Goal: Task Accomplishment & Management: Manage account settings

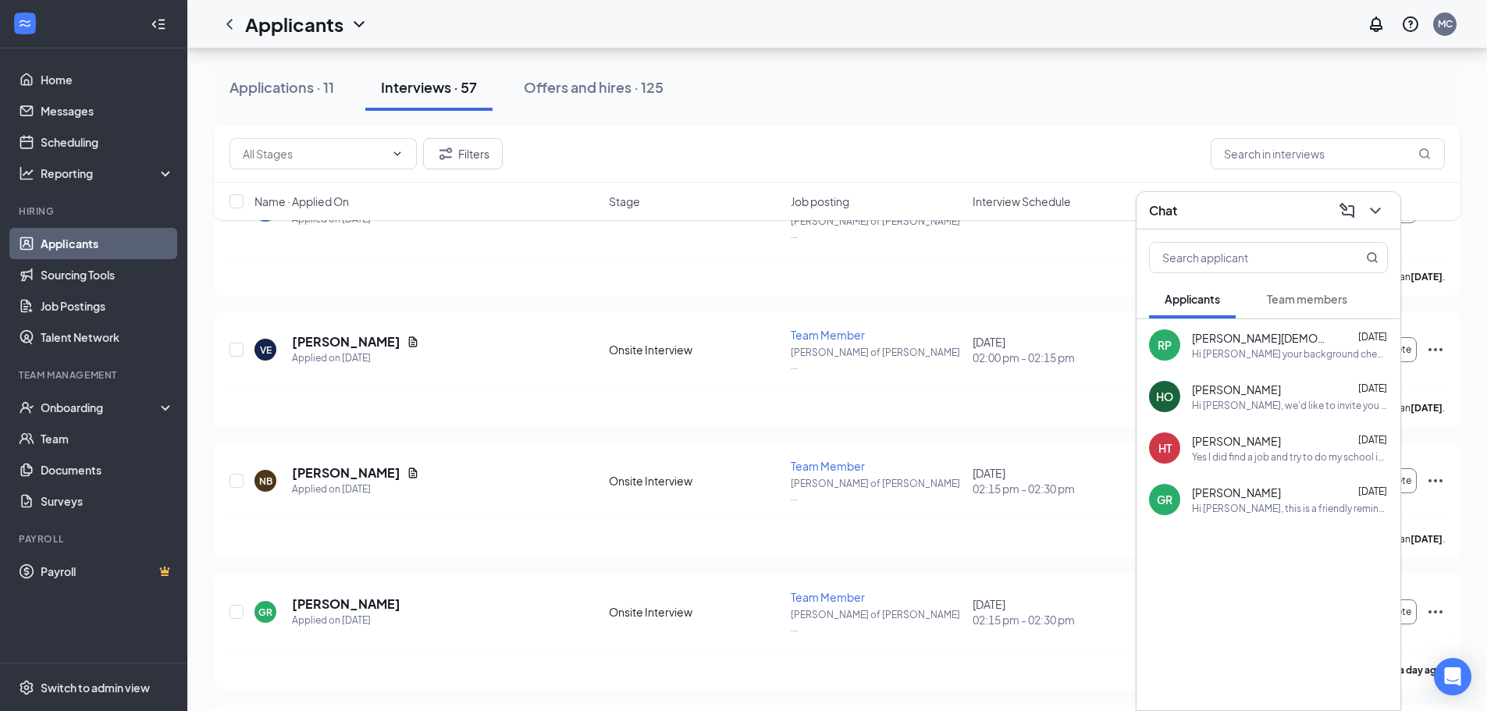
click at [1366, 216] on icon "ChevronDown" at bounding box center [1375, 210] width 19 height 19
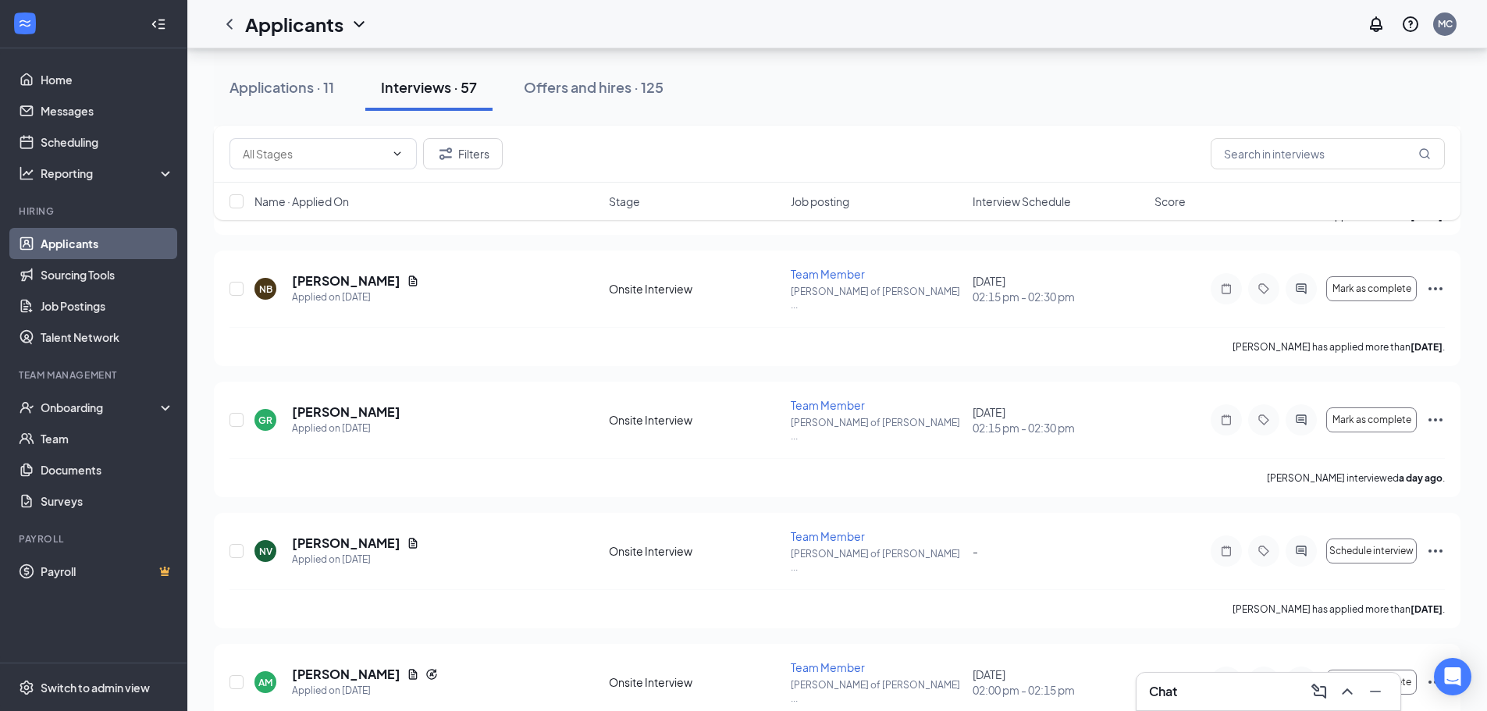
scroll to position [4683, 0]
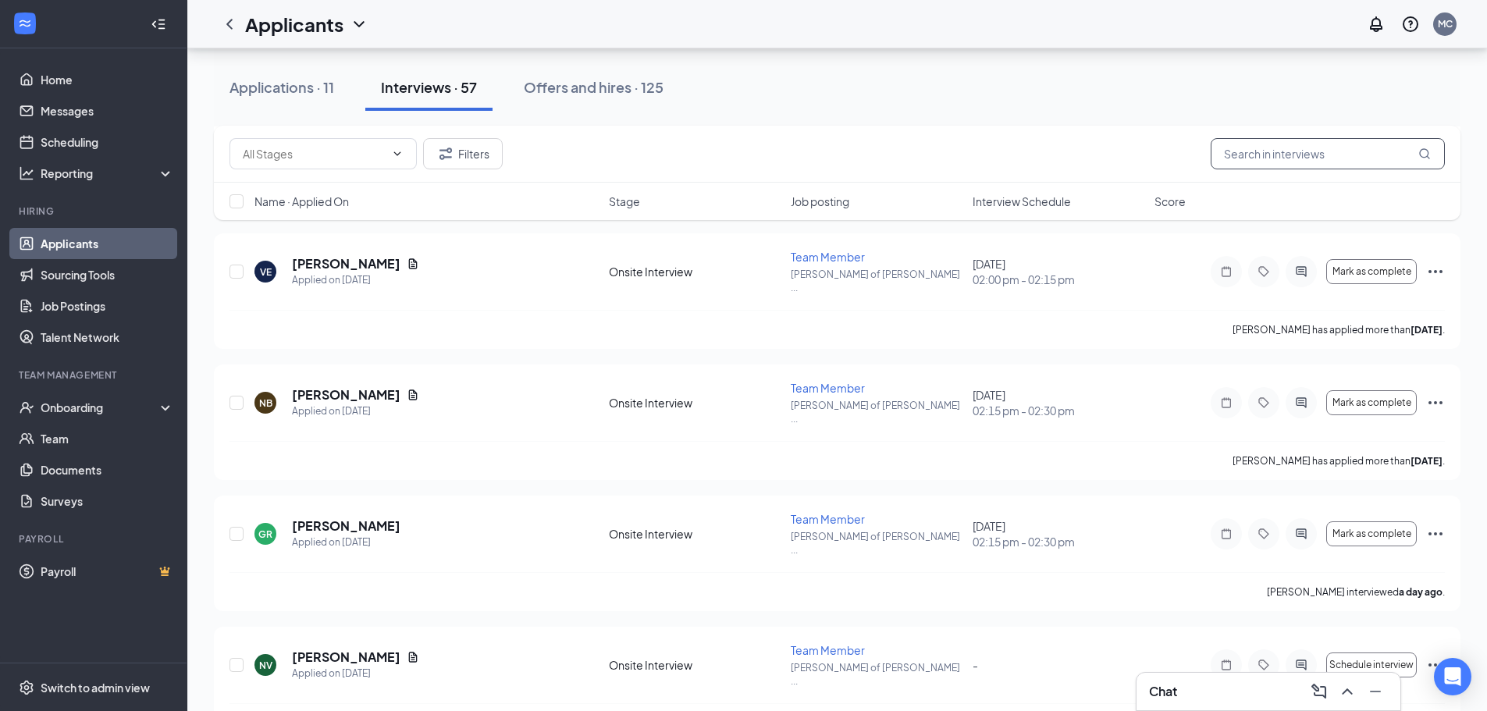
click at [1280, 147] on input "text" at bounding box center [1328, 153] width 234 height 31
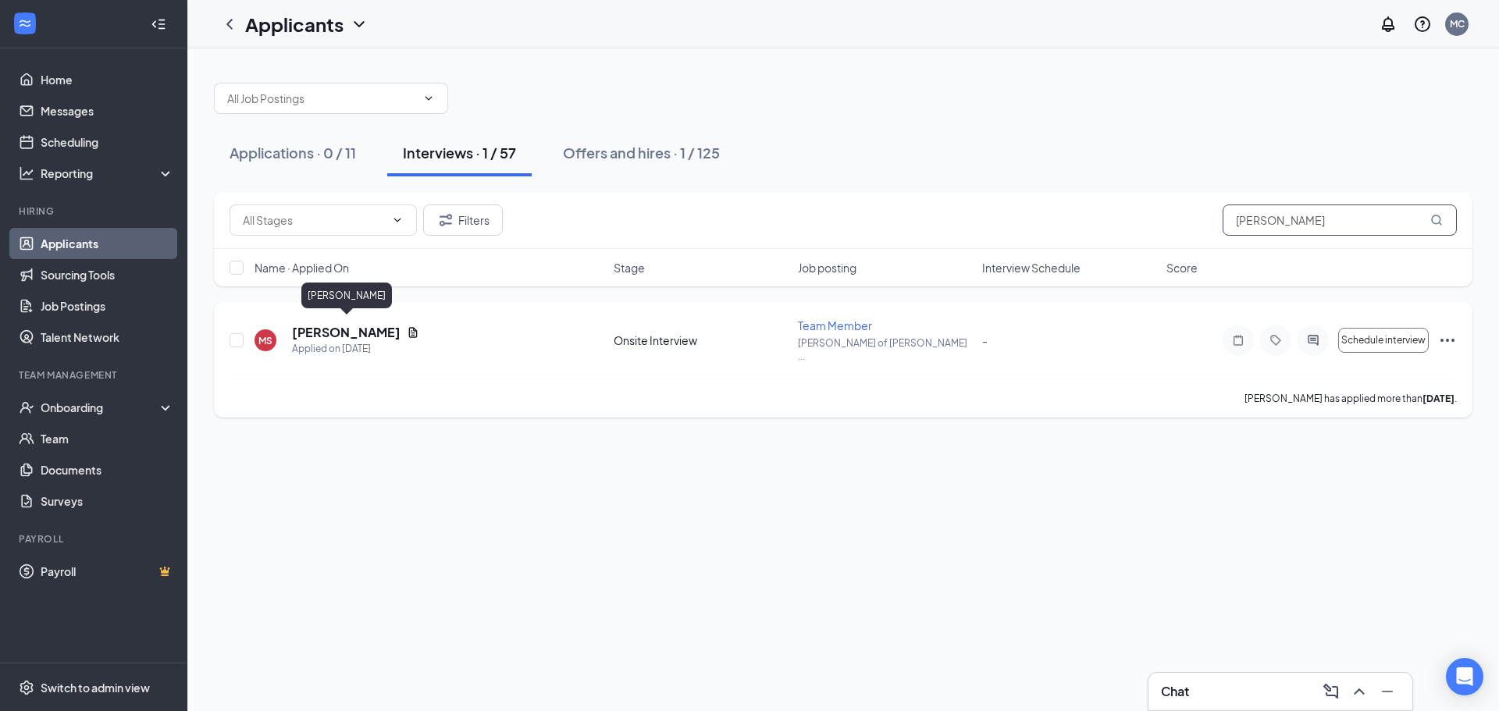
type input "[PERSON_NAME]"
click at [322, 325] on h5 "[PERSON_NAME]" at bounding box center [346, 332] width 108 height 17
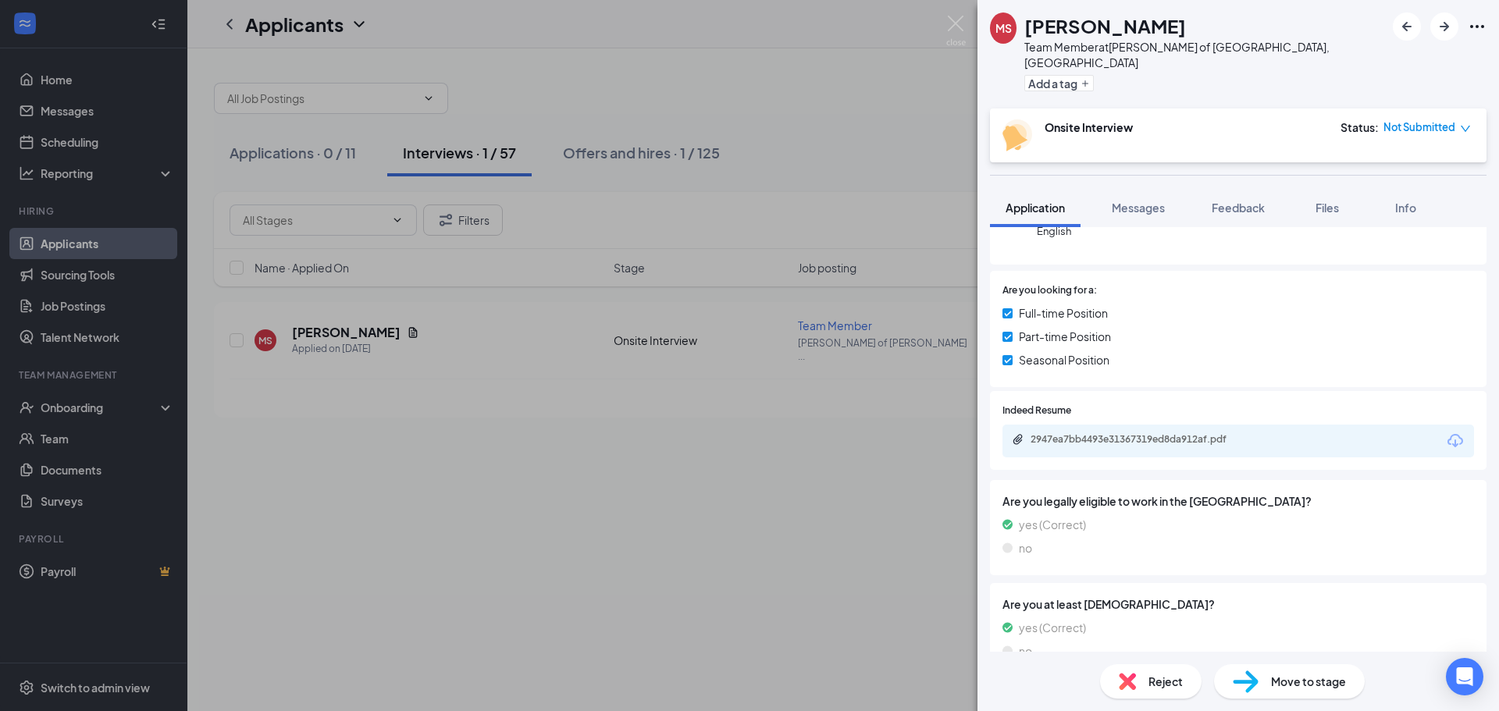
scroll to position [187, 0]
click at [1185, 432] on div "2947ea7bb4493e31367319ed8da912af.pdf" at bounding box center [1139, 438] width 219 height 12
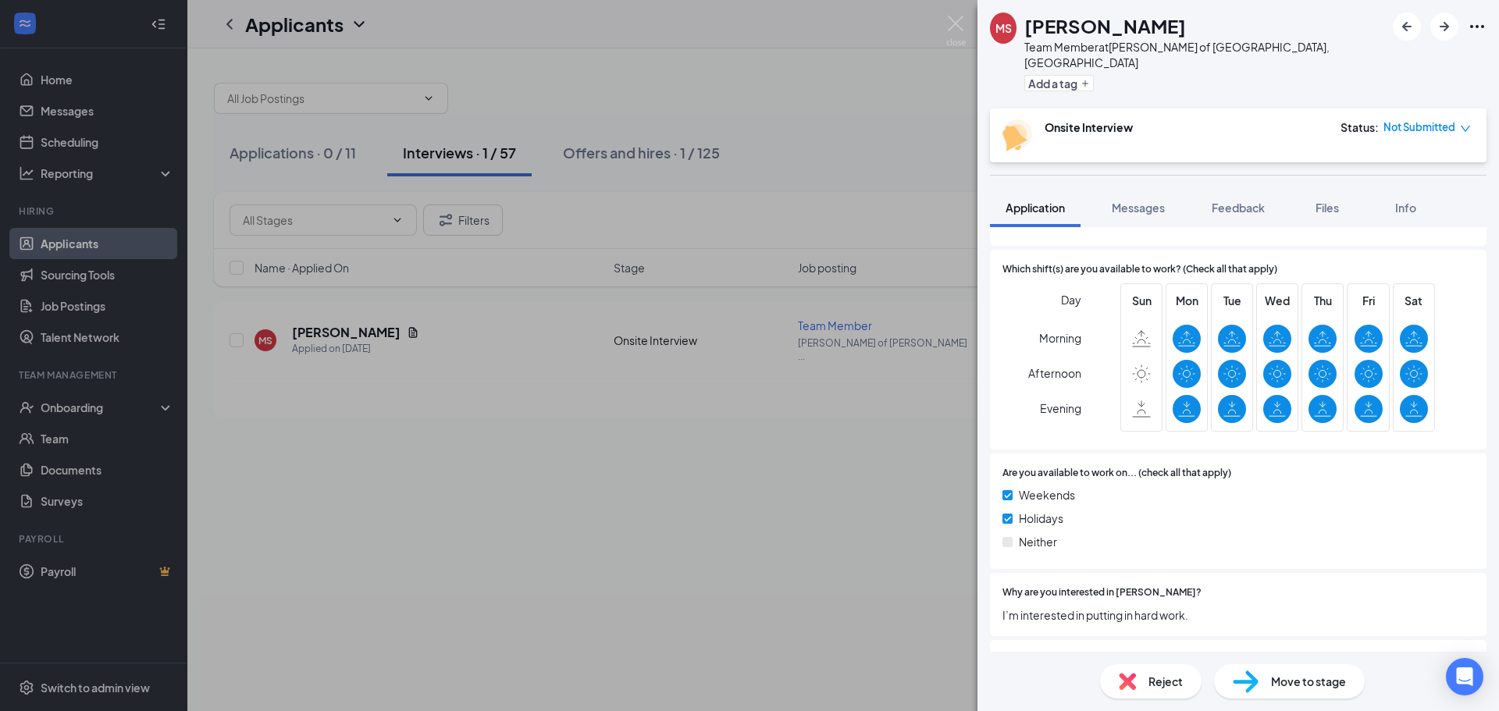
scroll to position [811, 0]
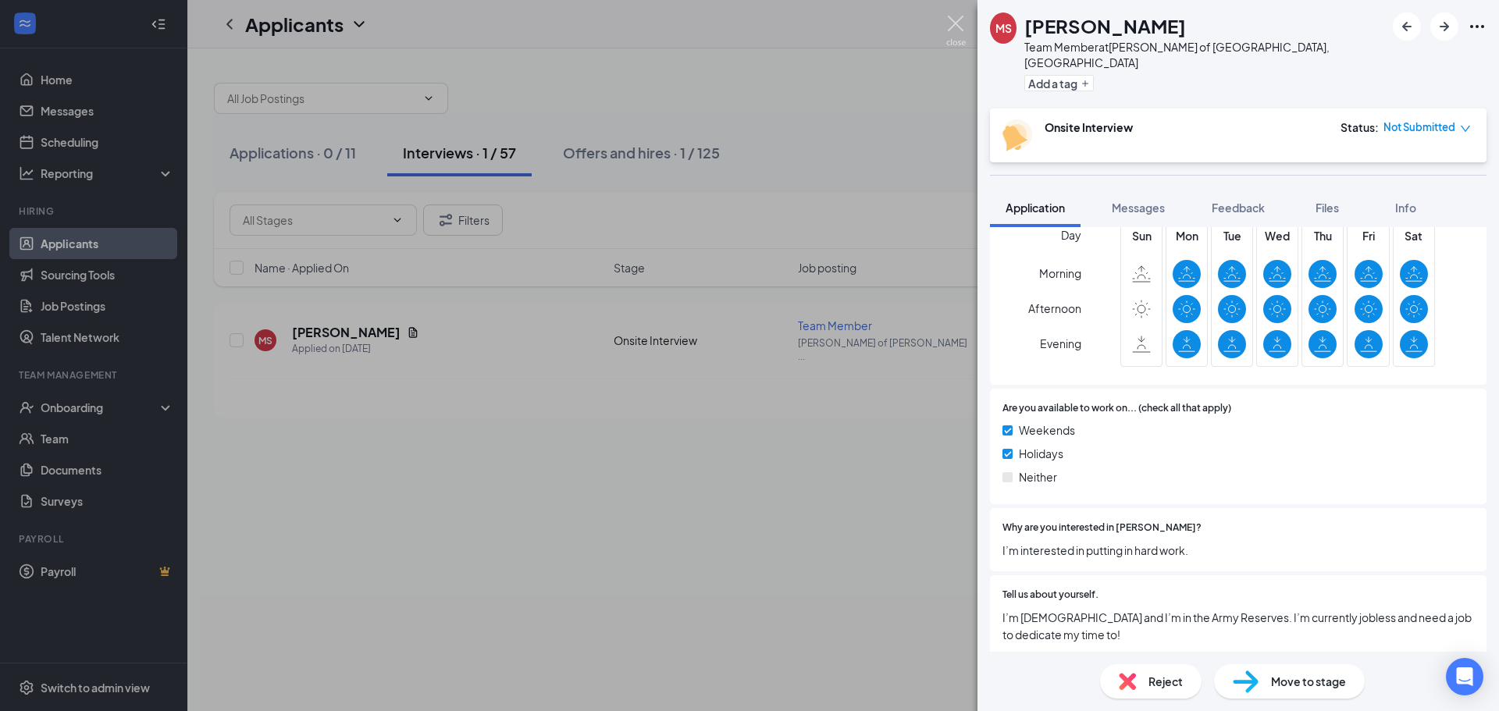
click at [959, 23] on img at bounding box center [956, 31] width 20 height 30
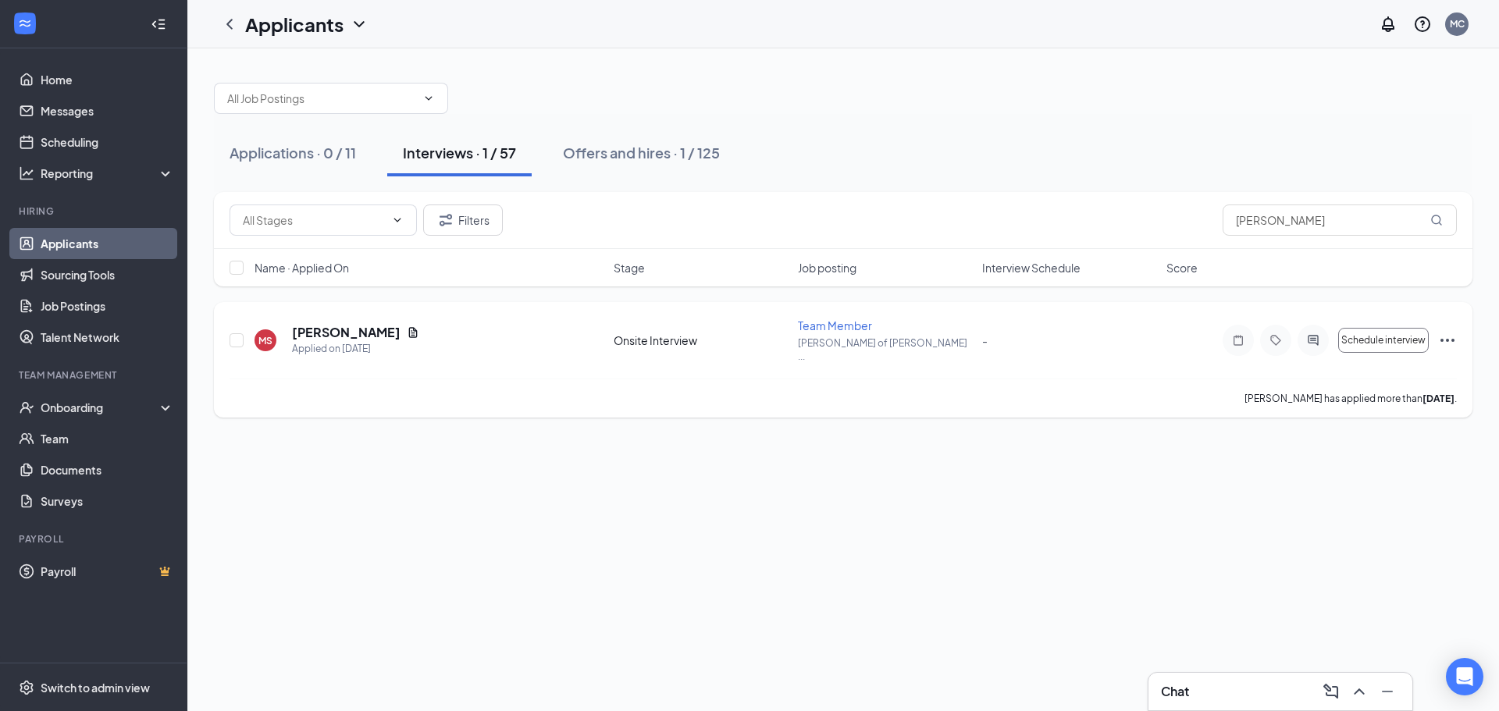
click at [1445, 337] on icon "Ellipses" at bounding box center [1447, 340] width 19 height 19
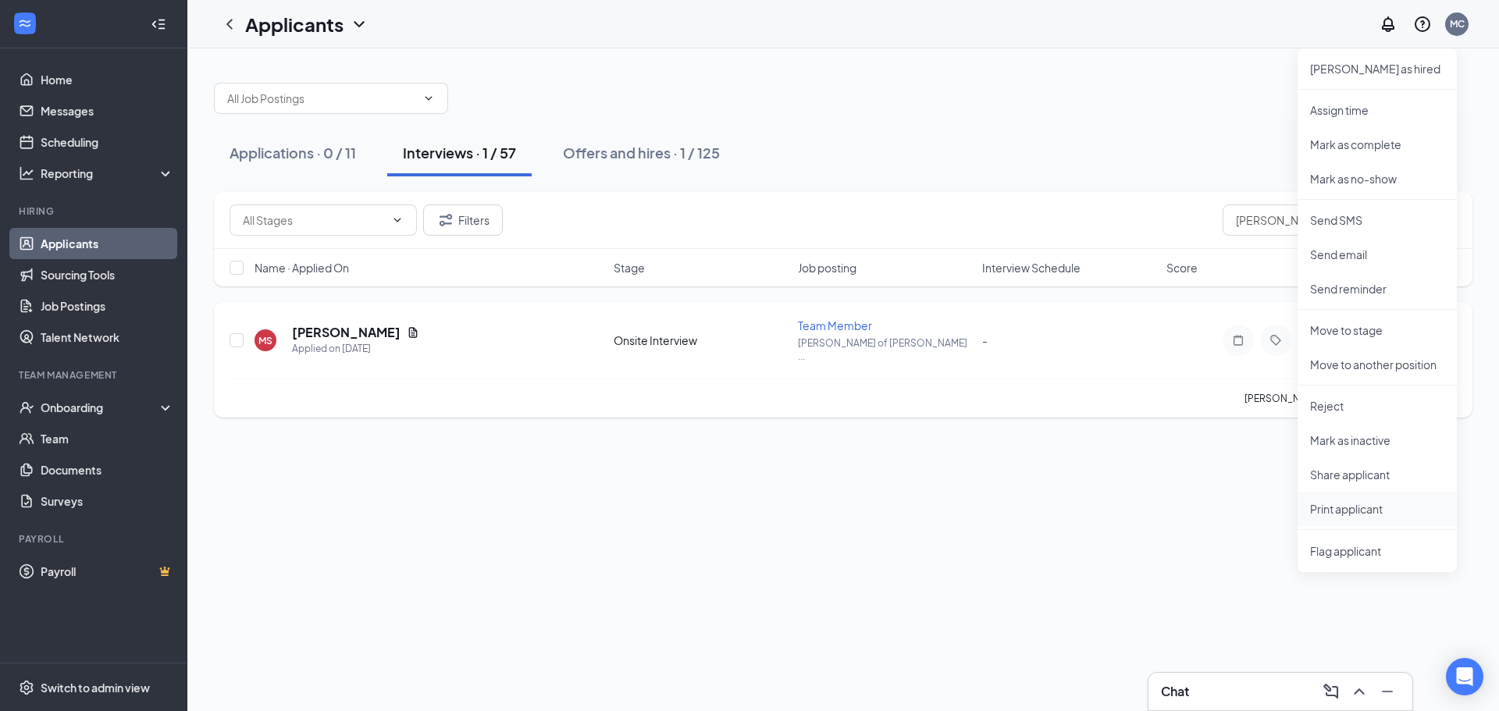
click at [1355, 512] on p "Print applicant" at bounding box center [1377, 509] width 134 height 16
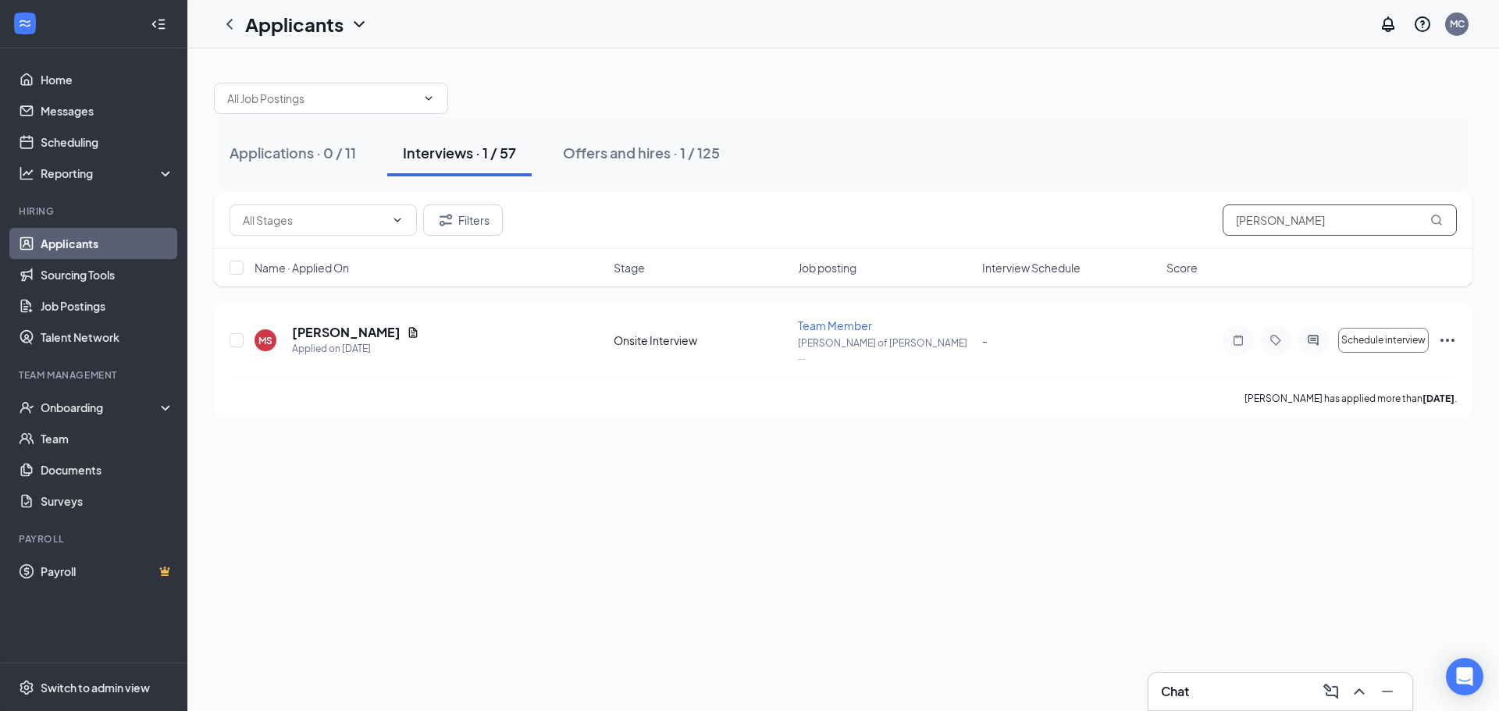
drag, startPoint x: 1291, startPoint y: 220, endPoint x: 1167, endPoint y: 234, distance: 124.9
click at [1167, 234] on div "Filters [PERSON_NAME]" at bounding box center [842, 220] width 1227 height 31
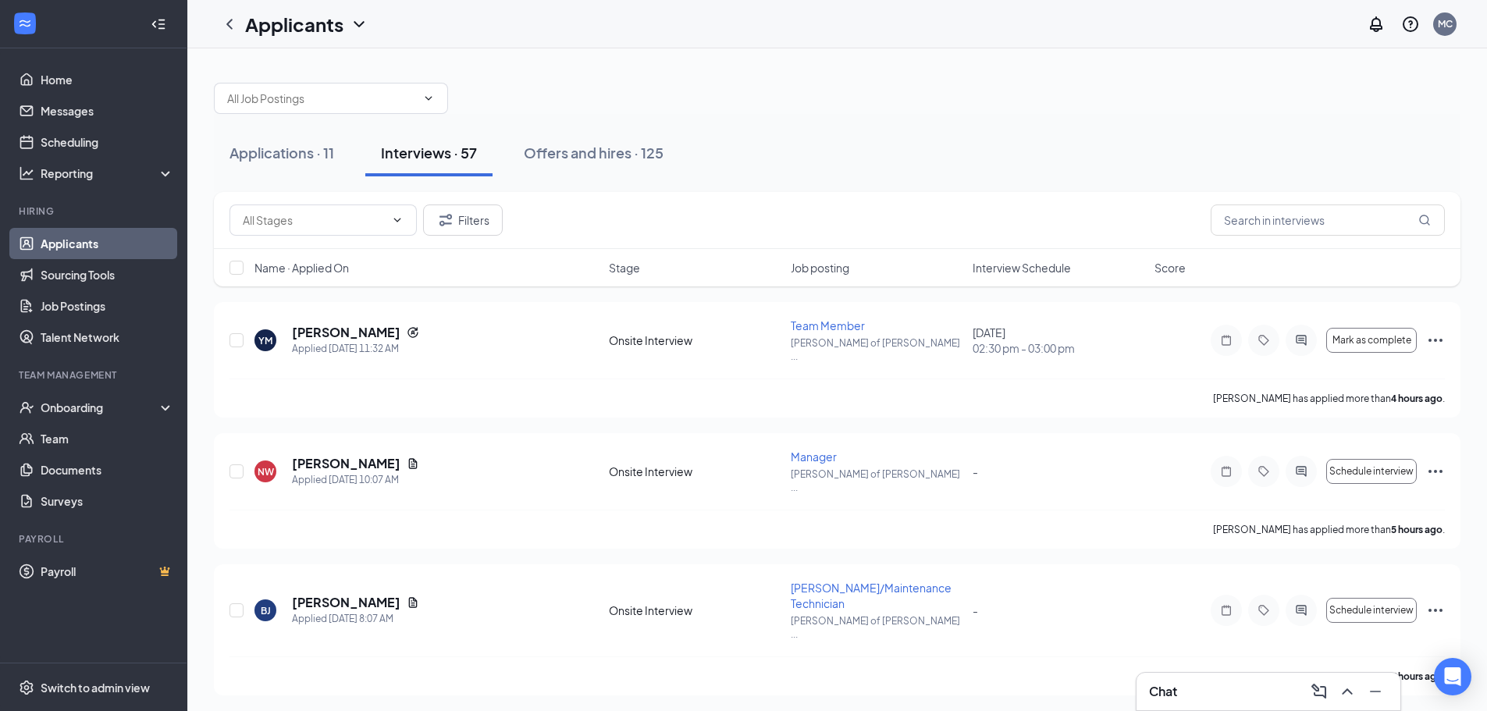
click at [1011, 265] on span "Interview Schedule" at bounding box center [1022, 268] width 98 height 16
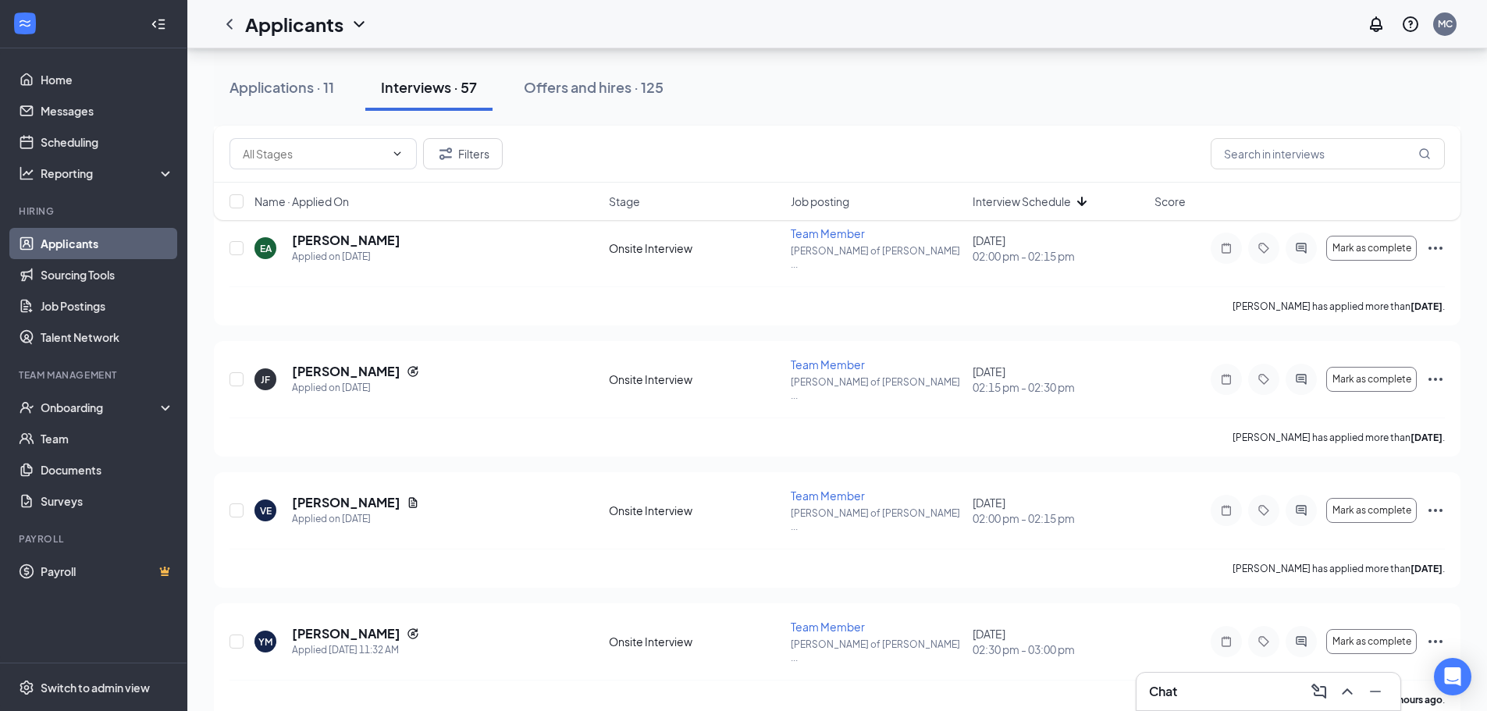
scroll to position [1093, 0]
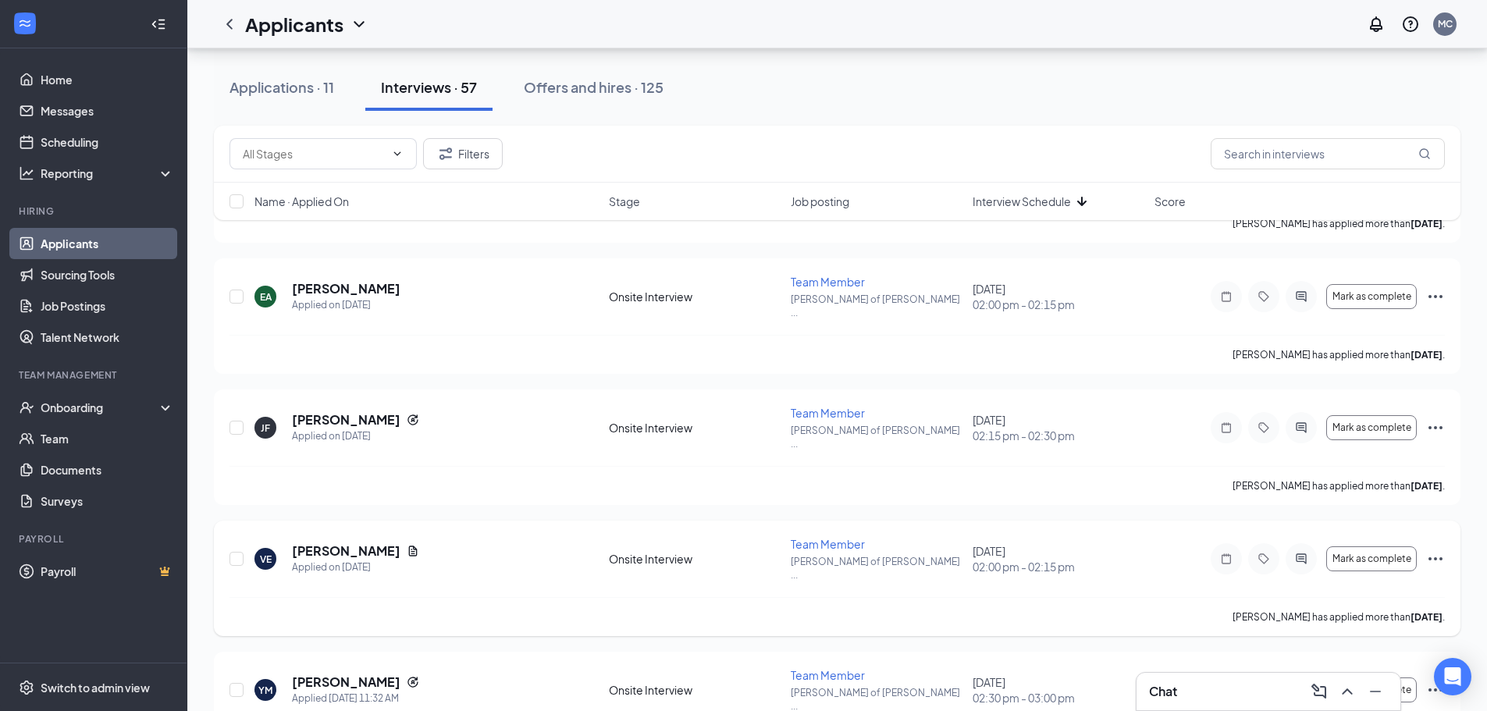
click at [1441, 557] on icon "Ellipses" at bounding box center [1435, 558] width 14 height 3
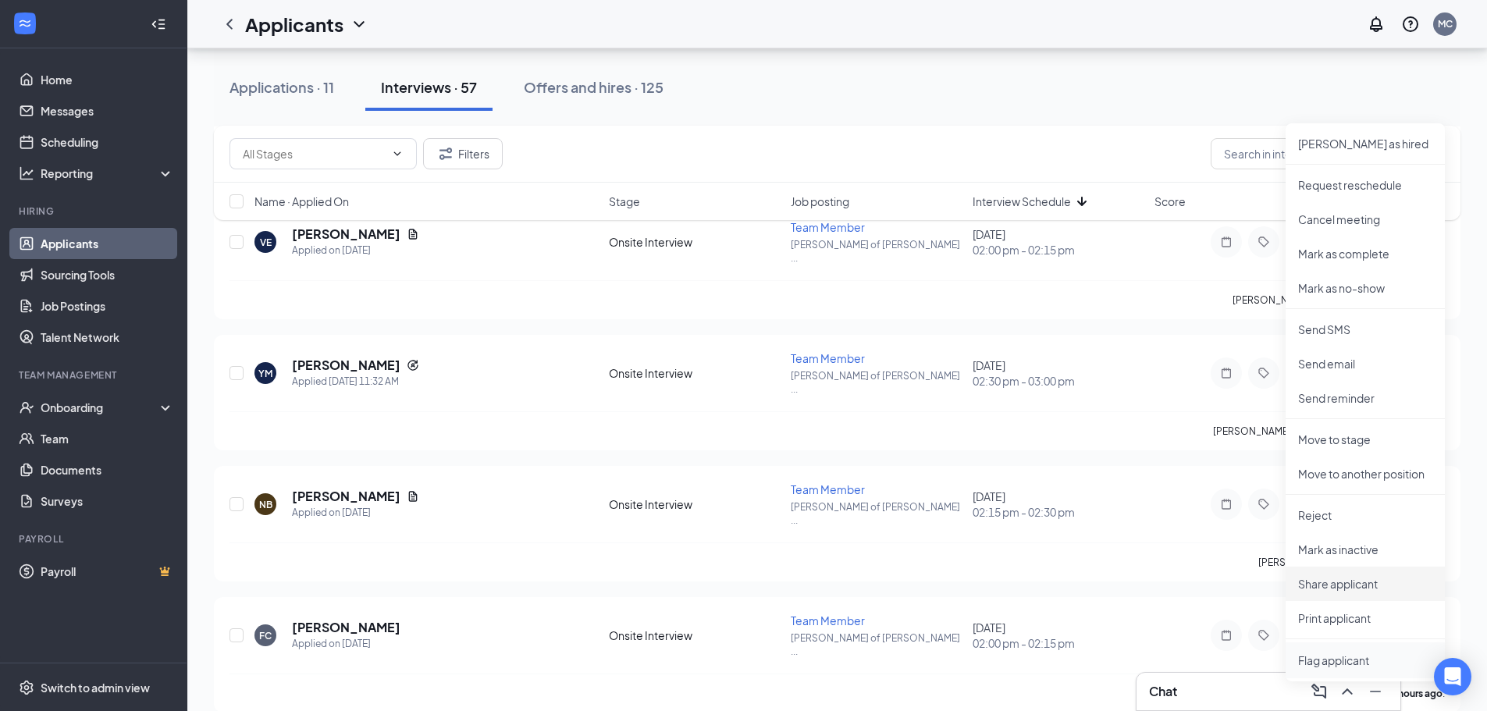
scroll to position [1483, 0]
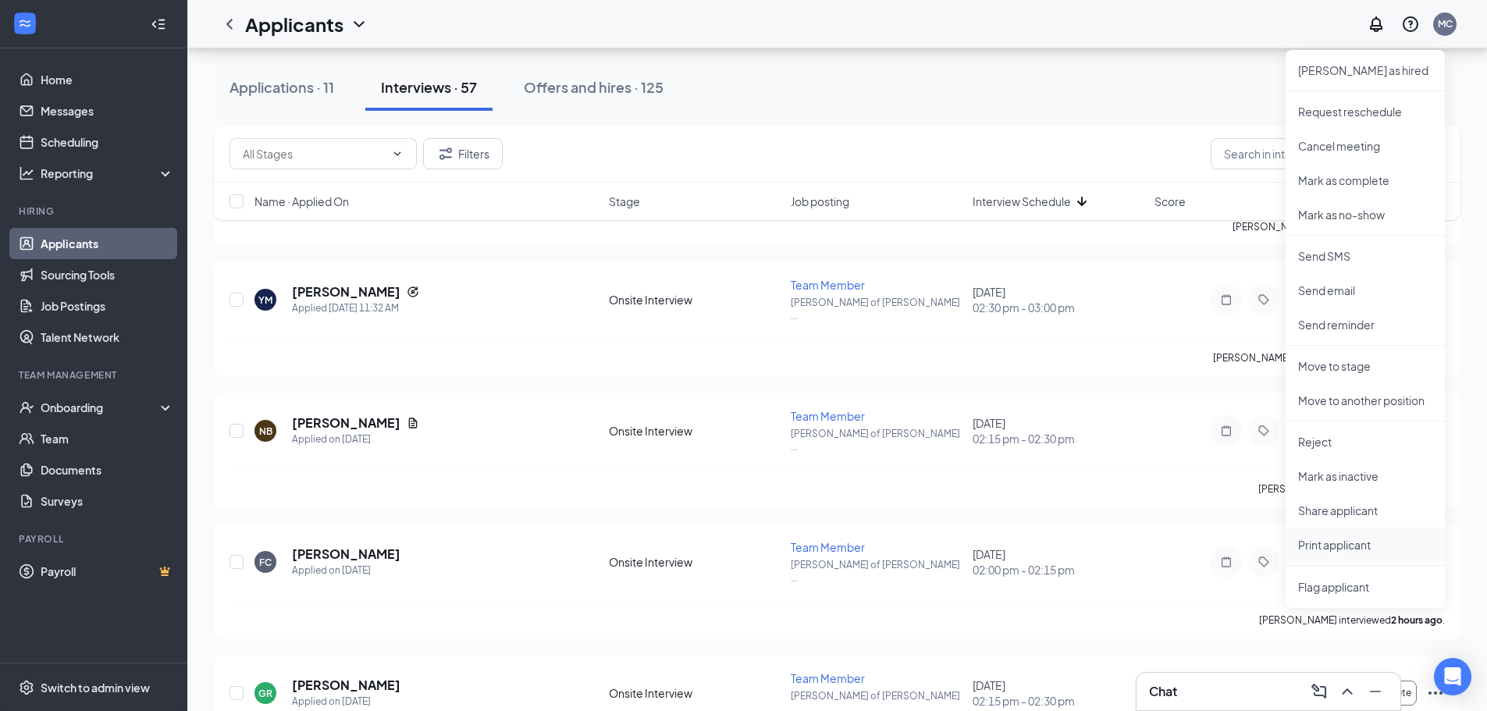
click at [1335, 543] on p "Print applicant" at bounding box center [1365, 545] width 134 height 16
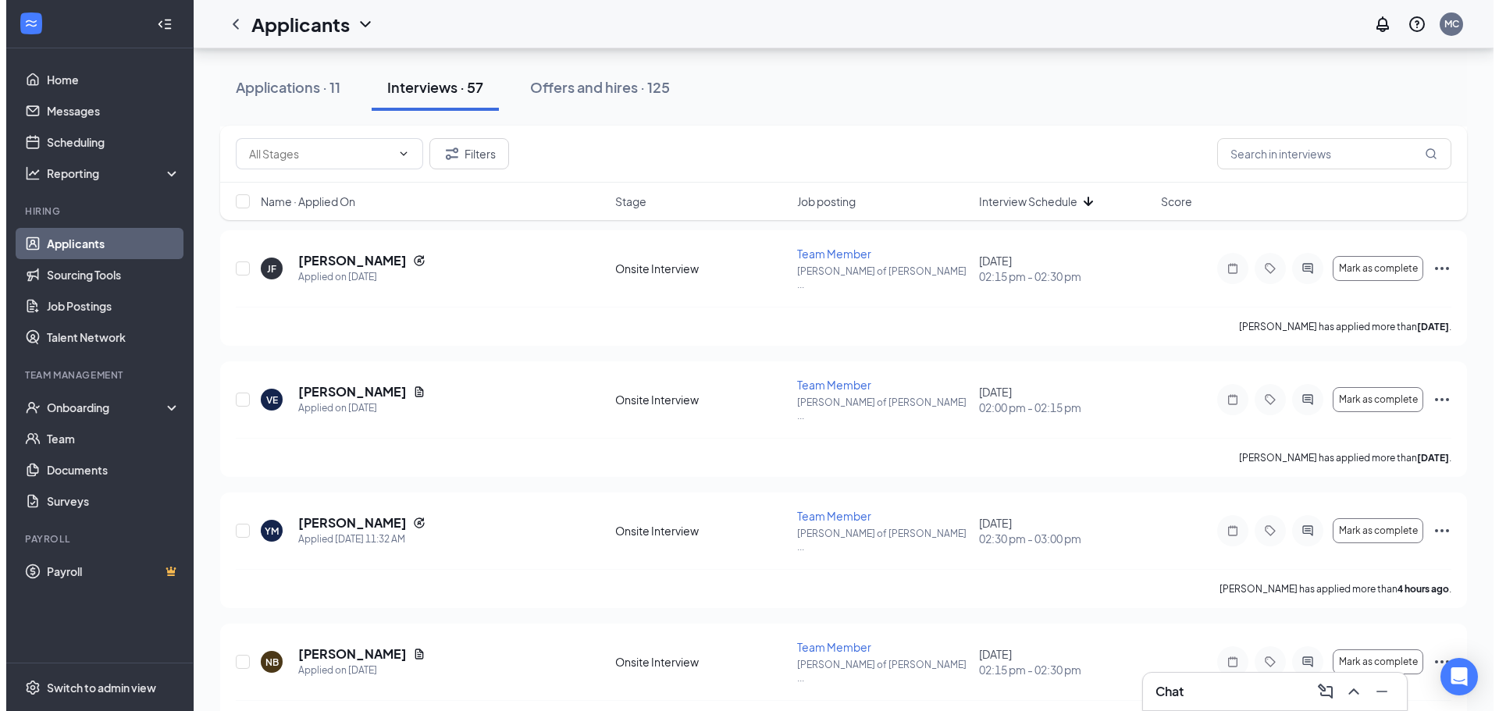
scroll to position [1171, 0]
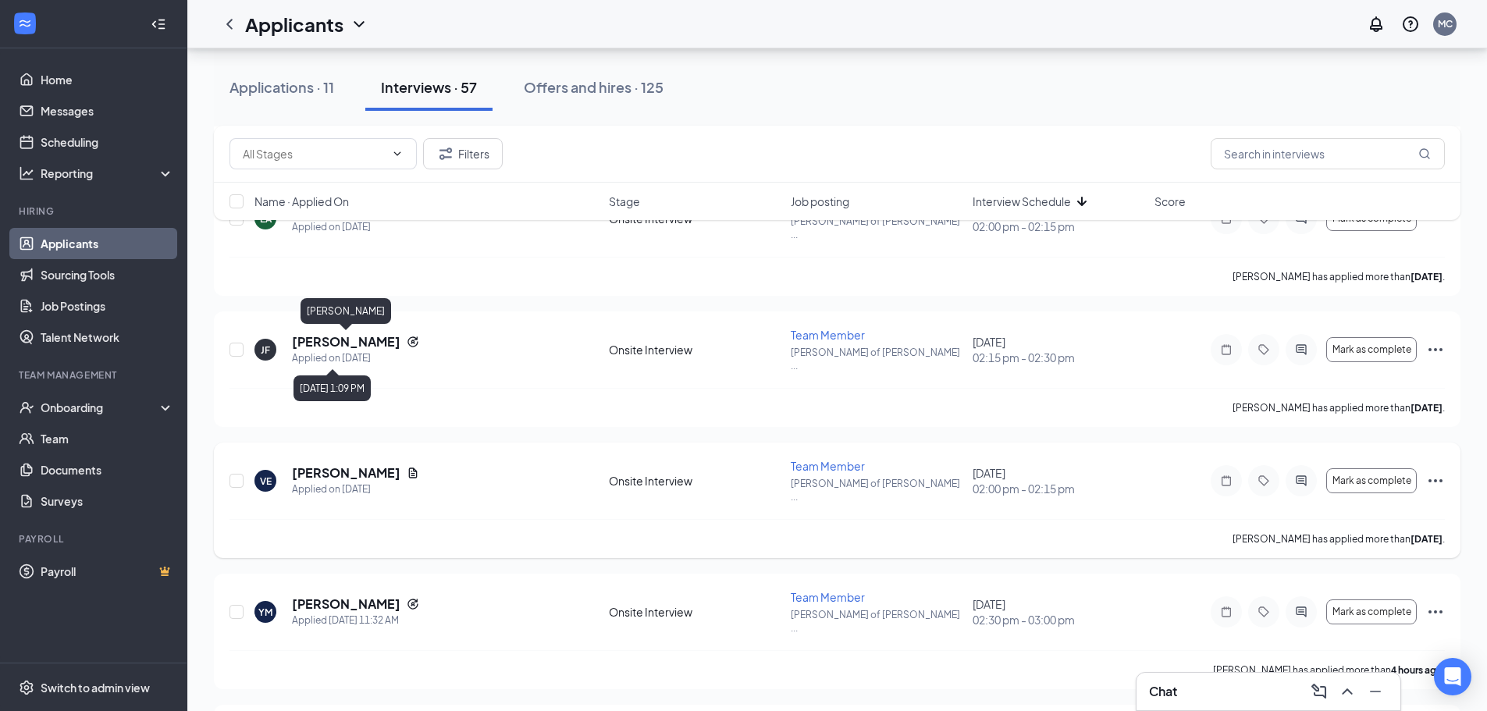
click at [363, 464] on h5 "[PERSON_NAME]" at bounding box center [346, 472] width 108 height 17
